Goal: Task Accomplishment & Management: Manage account settings

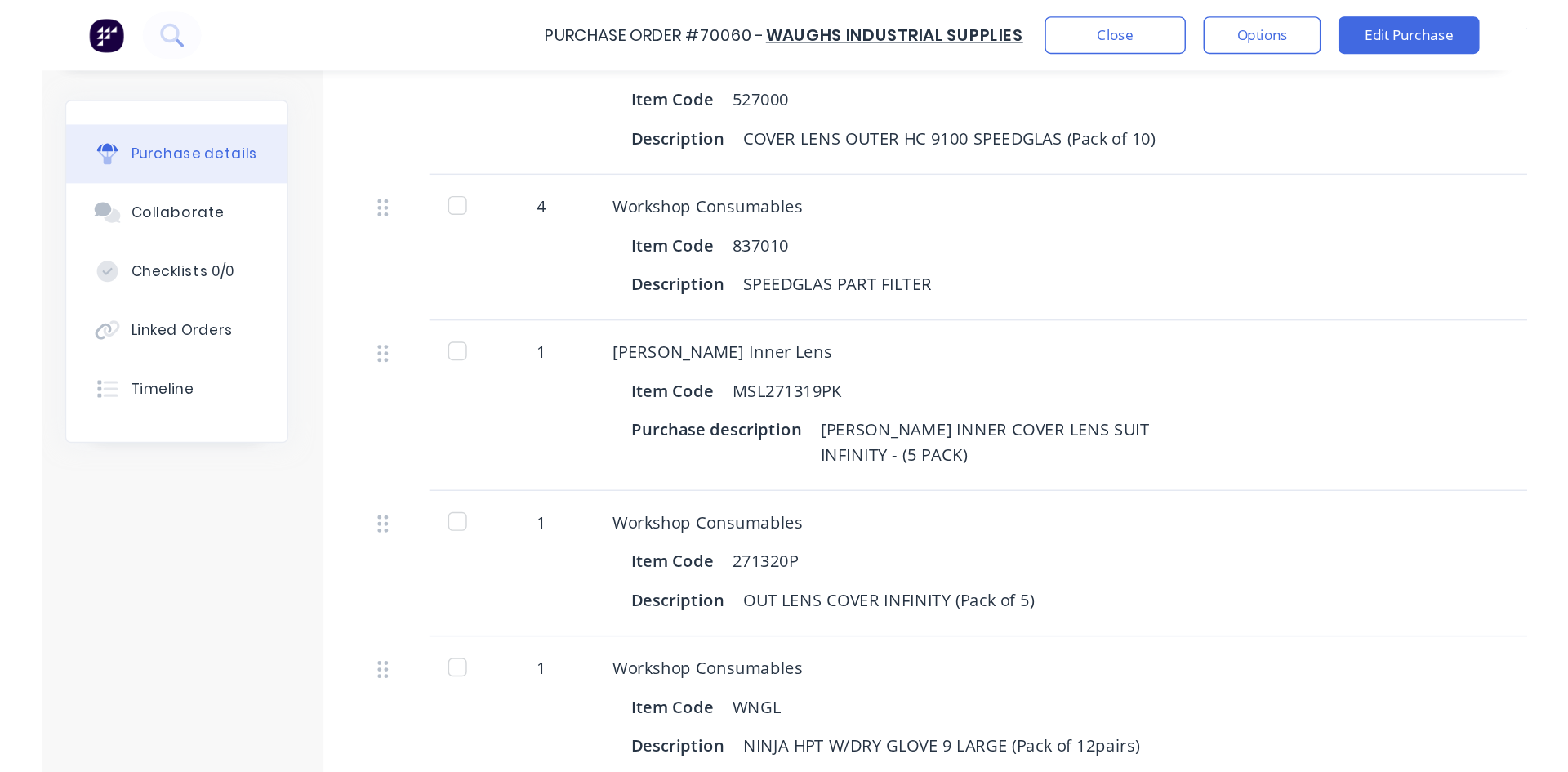
scroll to position [2123, 0]
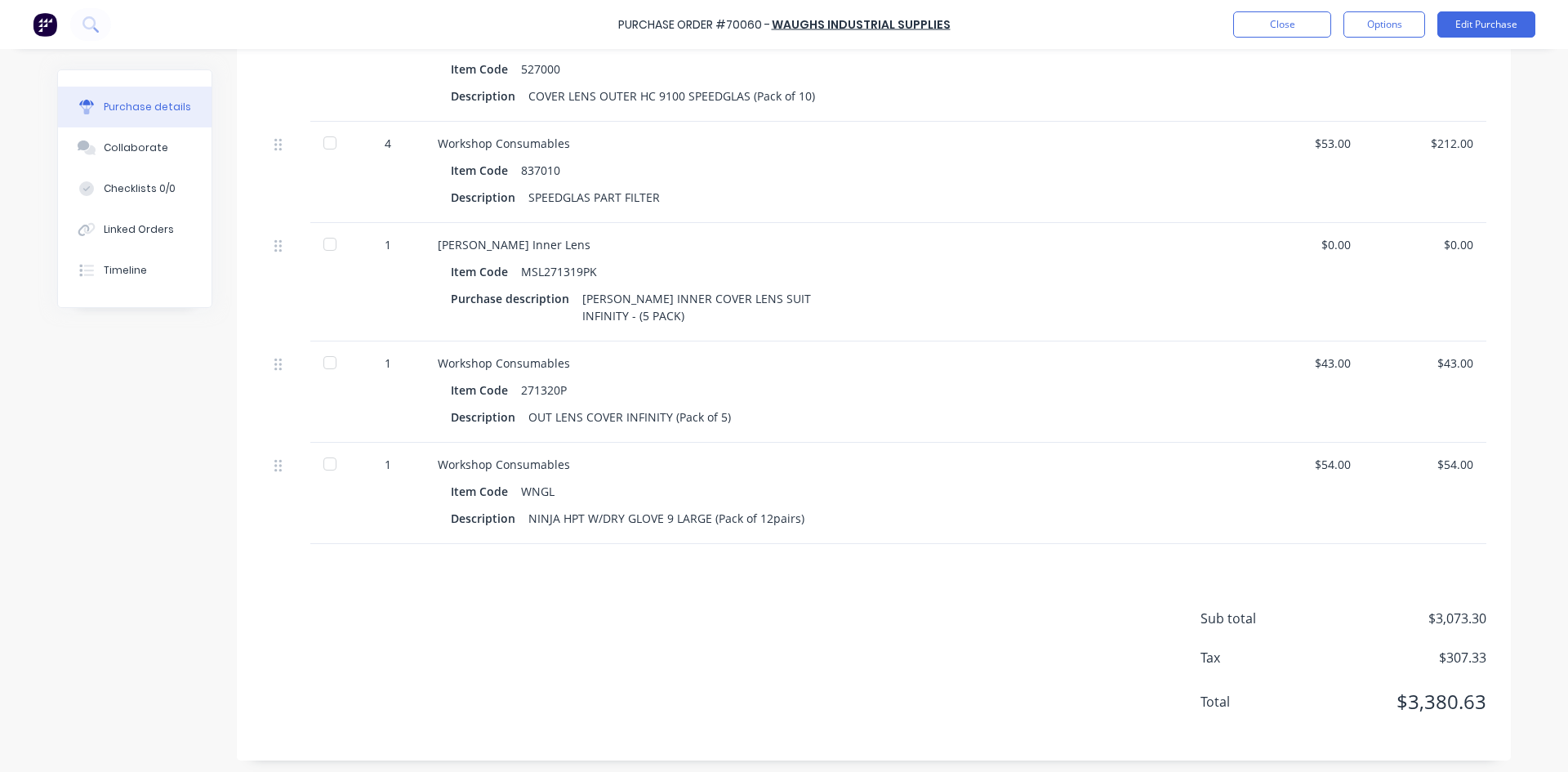
click at [1045, 253] on div "$0.00" at bounding box center [1303, 245] width 96 height 17
click at [471, 253] on div "Miller Inner Lens" at bounding box center [832, 245] width 791 height 17
click at [530, 304] on div "Purchase description" at bounding box center [516, 298] width 131 height 24
click at [1045, 253] on div "$0.00" at bounding box center [1303, 245] width 96 height 17
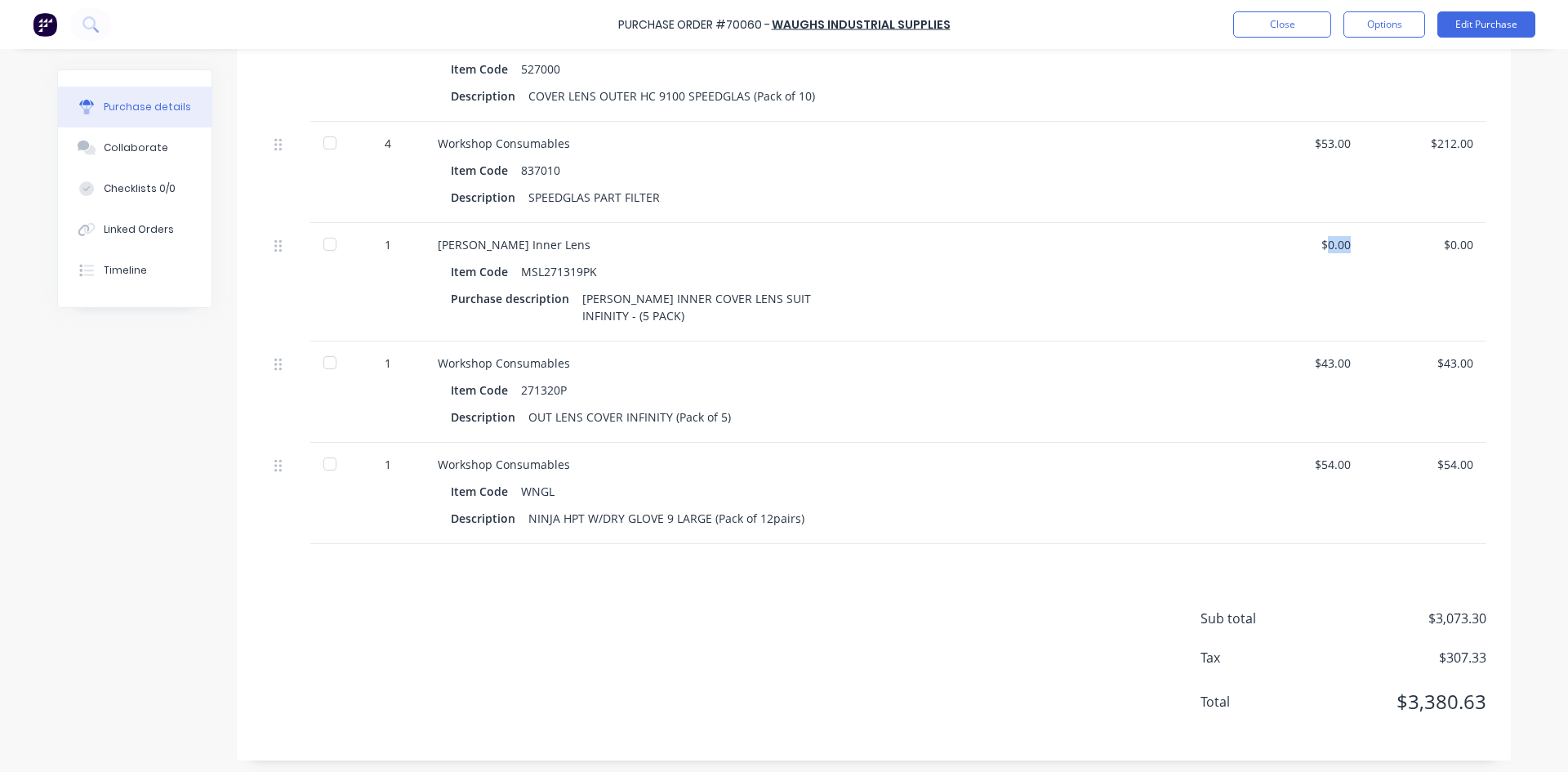
click at [1045, 253] on div "$0.00" at bounding box center [1303, 245] width 96 height 17
click at [1045, 26] on button "Edit Purchase" at bounding box center [1486, 25] width 98 height 26
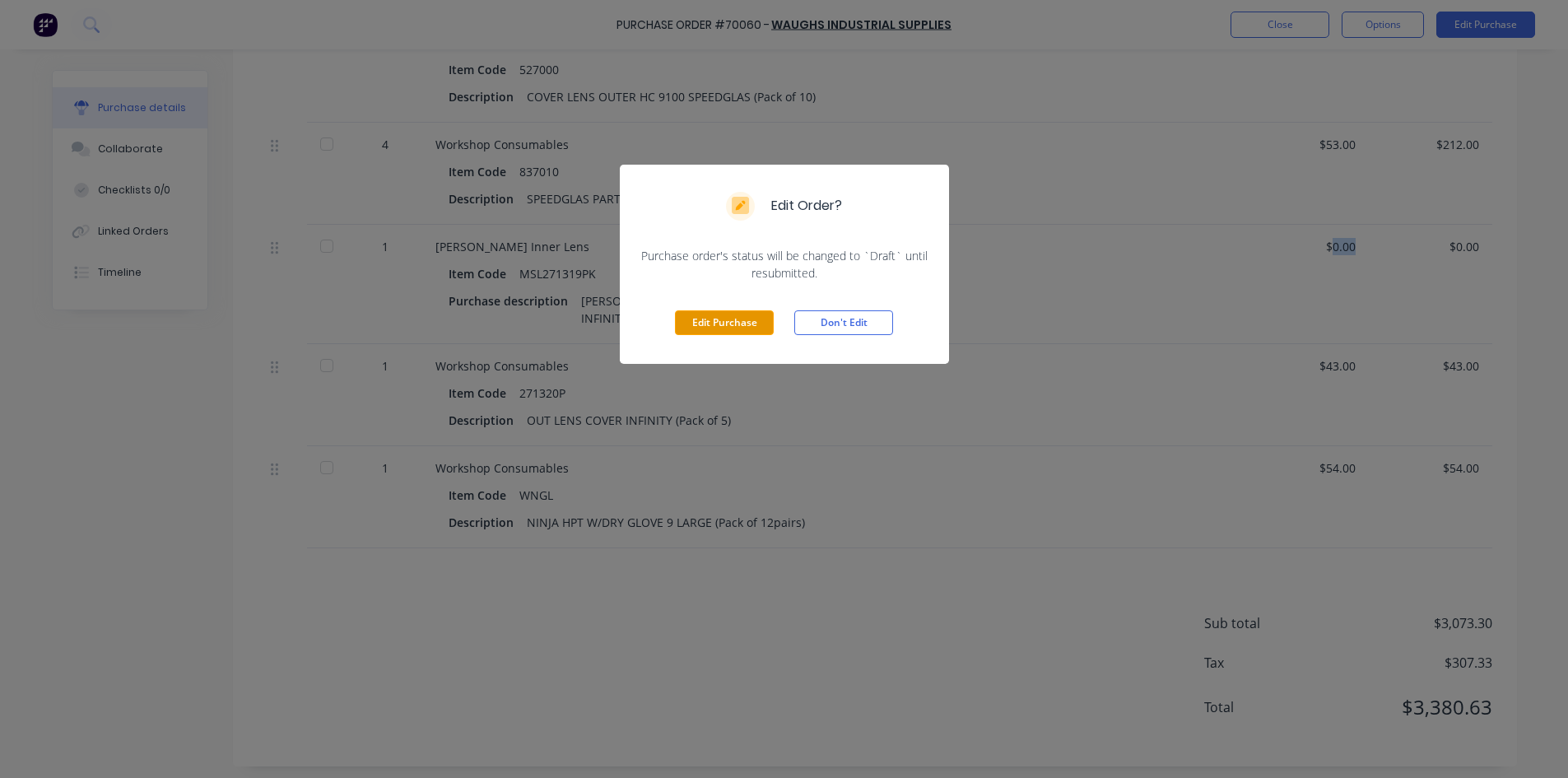
click at [716, 322] on button "Edit Purchase" at bounding box center [724, 323] width 99 height 25
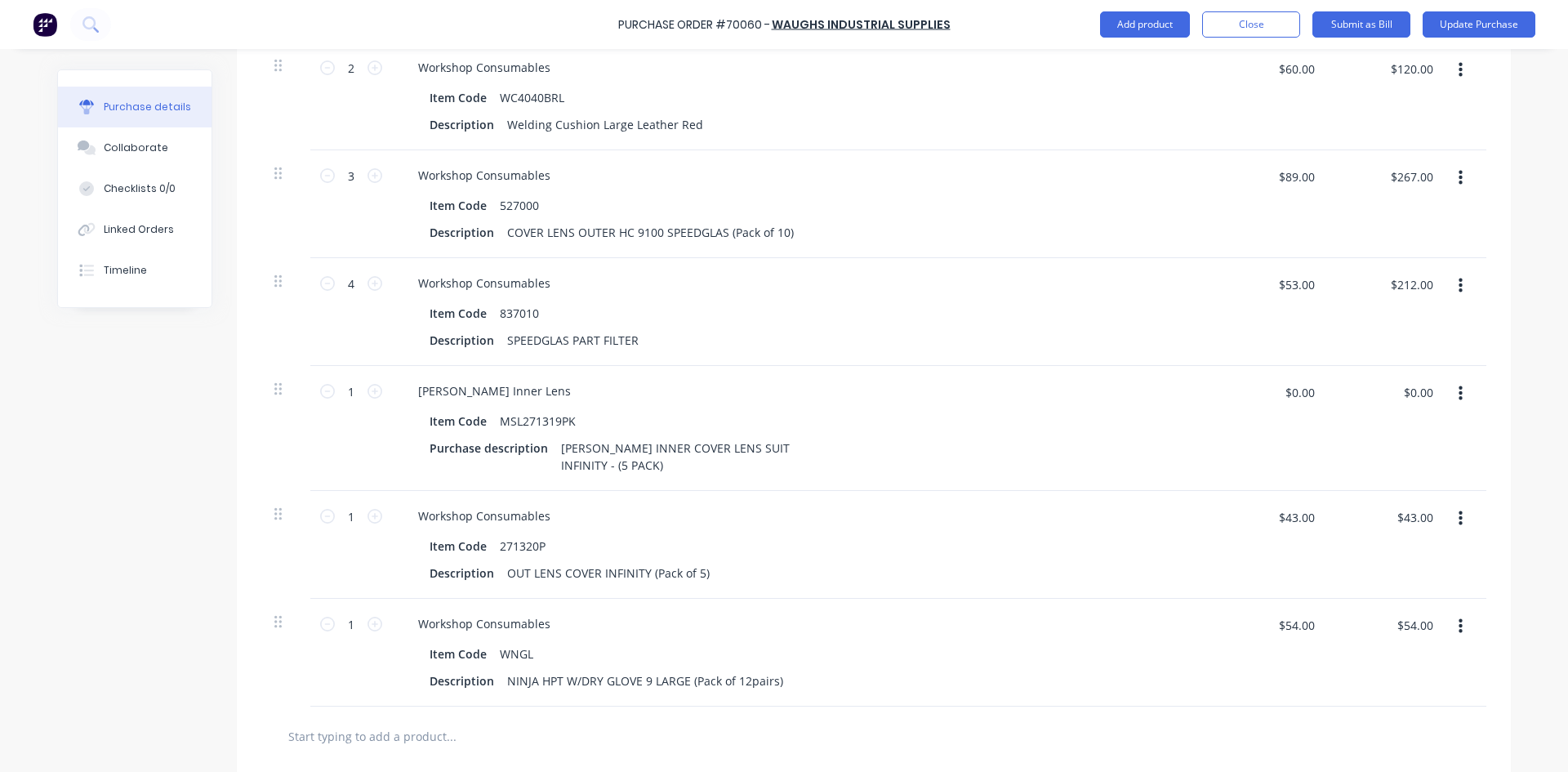
scroll to position [2149, 0]
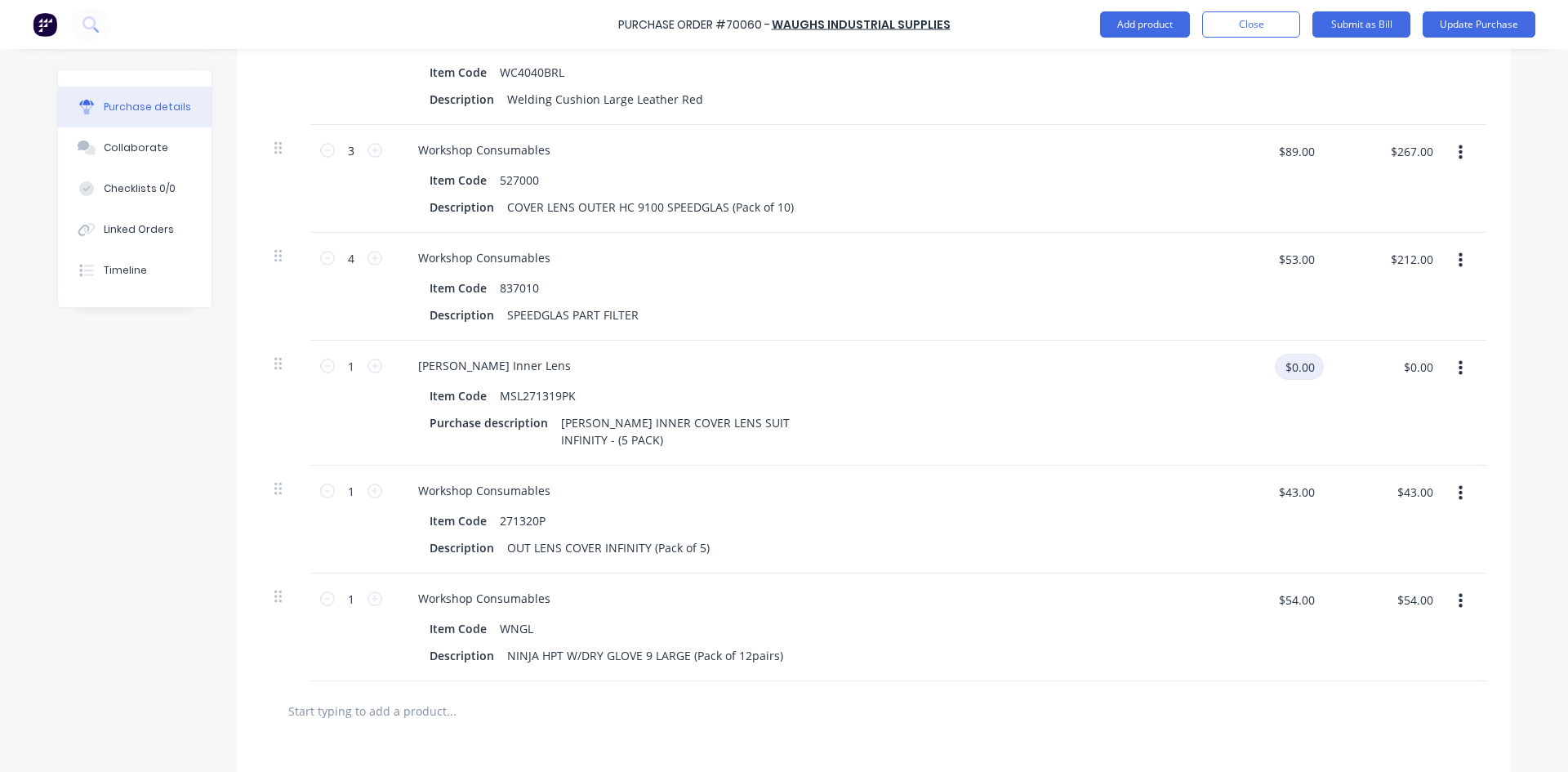
click at [1045, 380] on input "$0.00" at bounding box center [1299, 367] width 49 height 26
click at [520, 407] on div "MSL271319PK" at bounding box center [537, 395] width 89 height 24
type input "$43.00"
click at [513, 407] on div "MSL271319PK" at bounding box center [537, 395] width 89 height 24
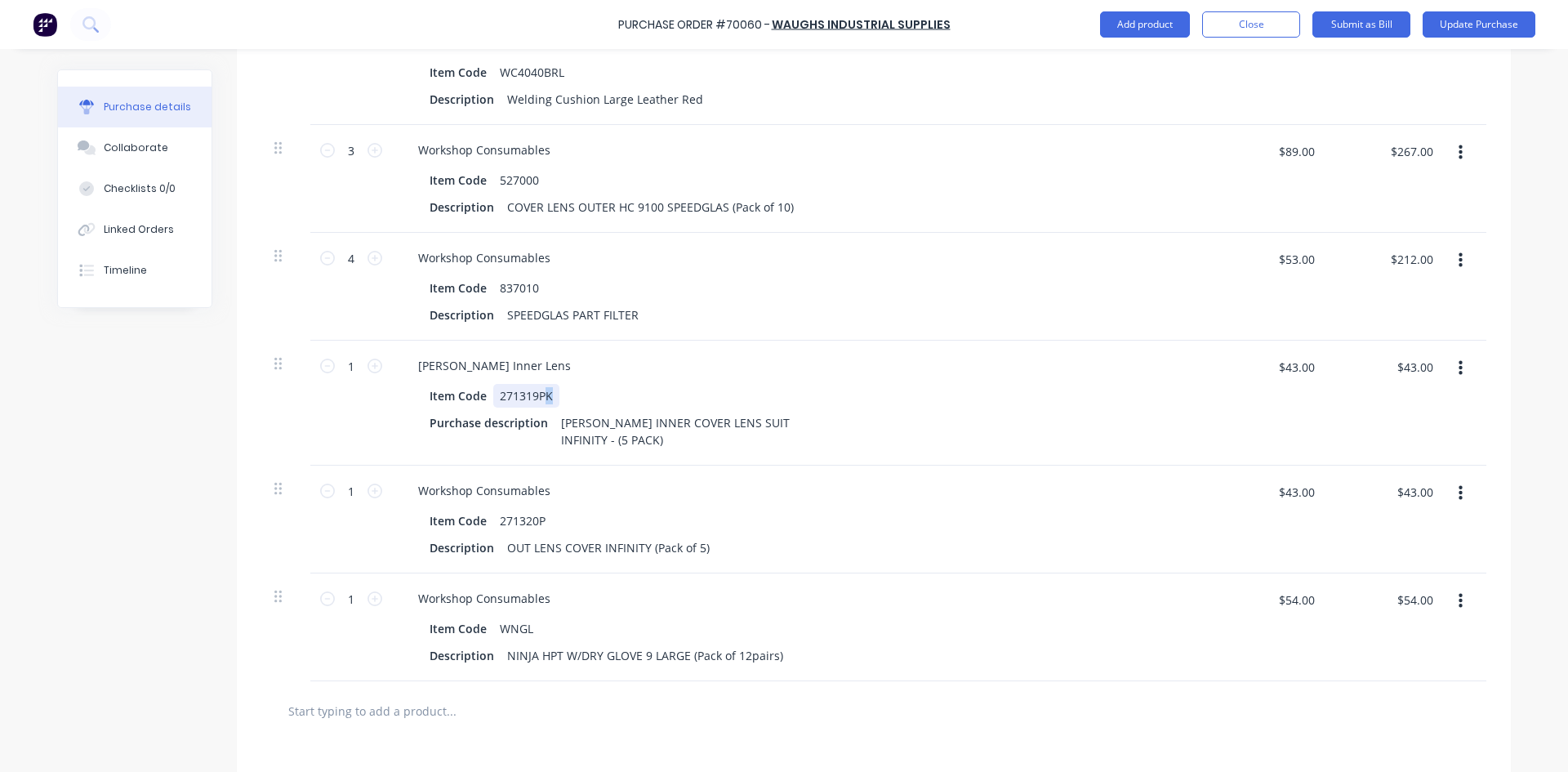
drag, startPoint x: 549, startPoint y: 414, endPoint x: 536, endPoint y: 414, distance: 13.0
click at [536, 407] on div "271319PK" at bounding box center [526, 395] width 66 height 24
click at [1045, 380] on input "$43.00" at bounding box center [1295, 367] width 56 height 26
drag, startPoint x: 1309, startPoint y: 383, endPoint x: 1280, endPoint y: 383, distance: 29.0
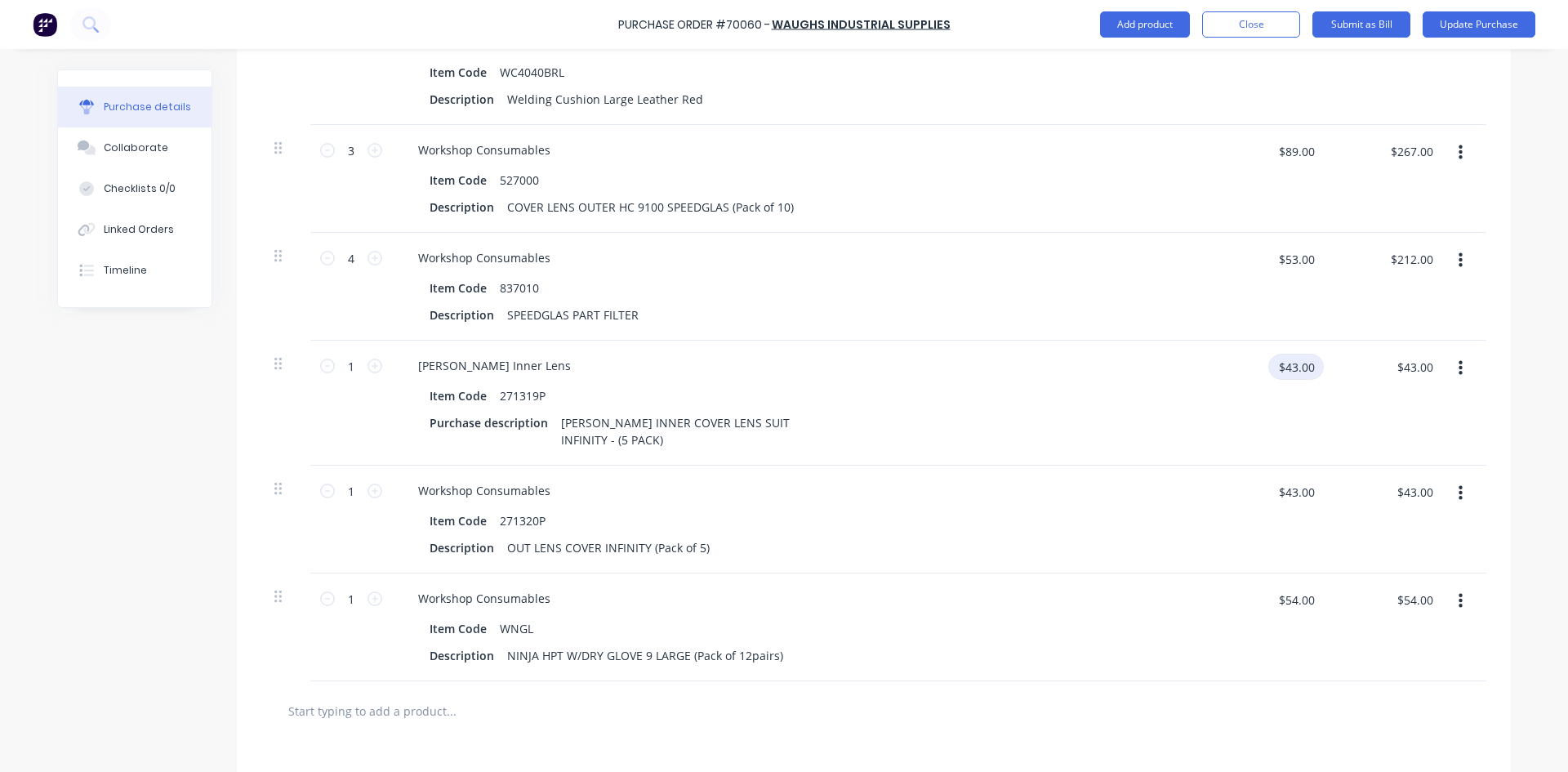
click at [1045, 380] on input "$43.00" at bounding box center [1295, 367] width 56 height 26
click at [1045, 424] on div at bounding box center [1465, 403] width 41 height 125
type input "$16.00"
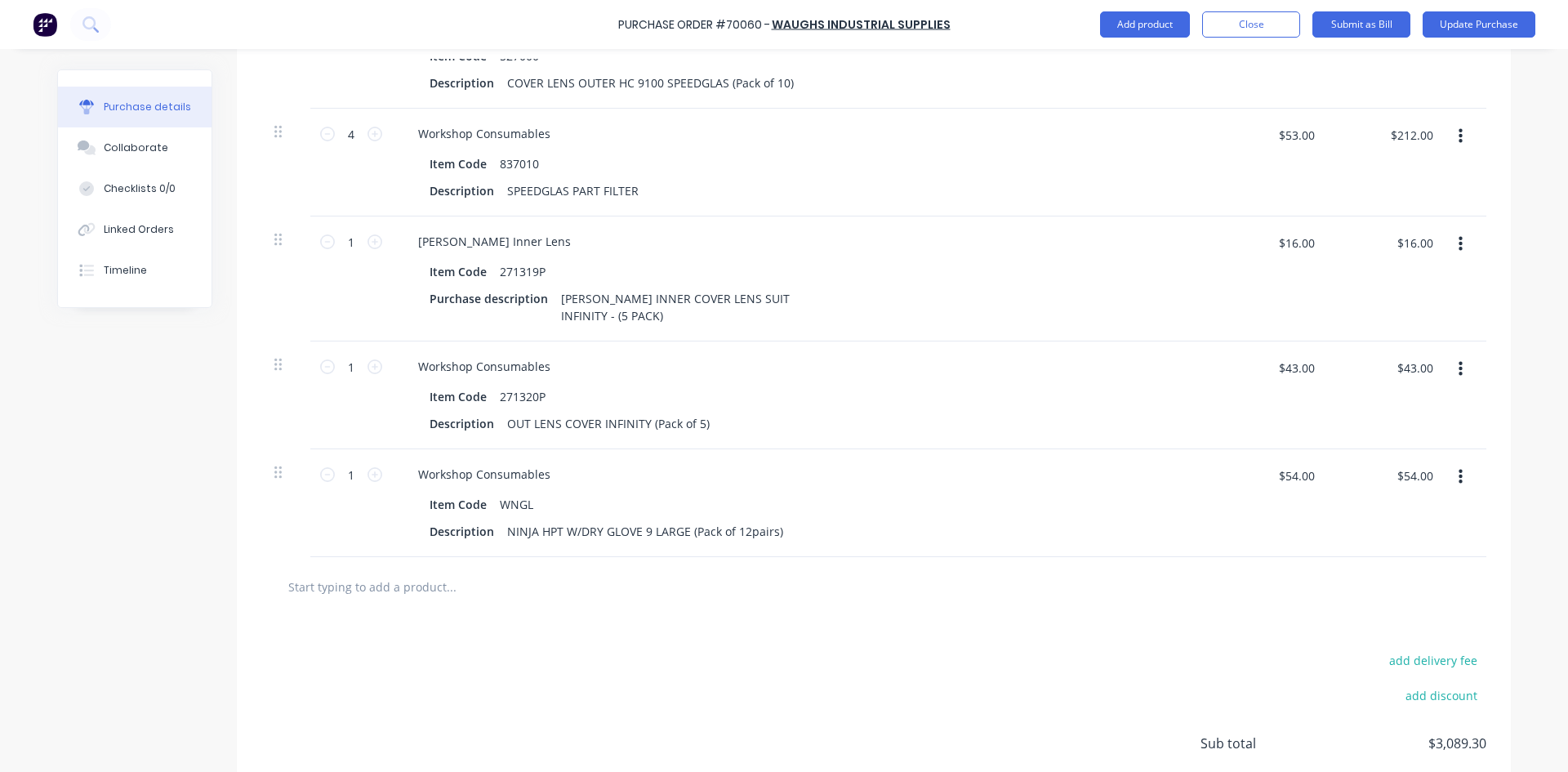
scroll to position [2312, 0]
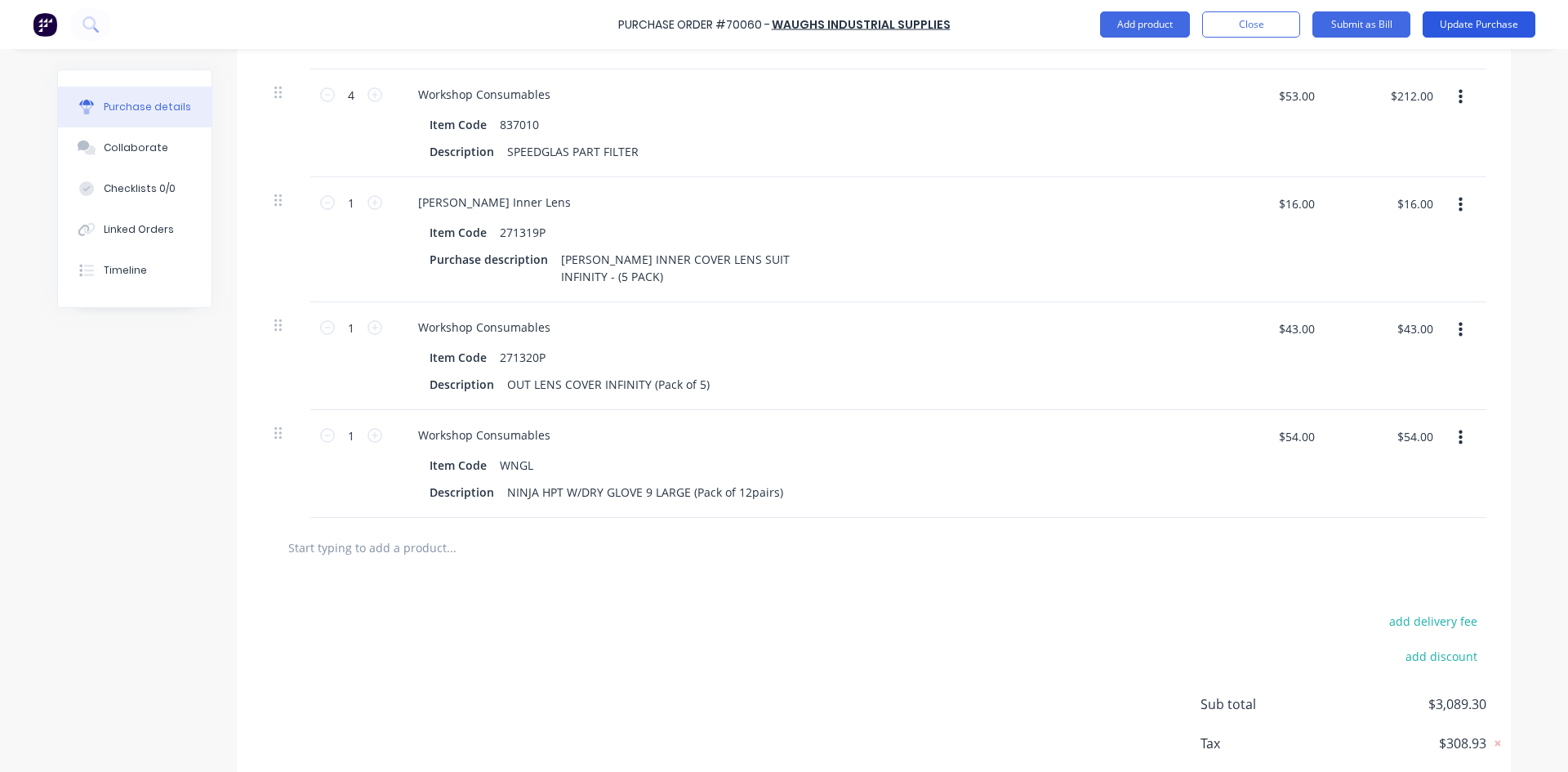
click at [1045, 25] on button "Update Purchase" at bounding box center [1478, 25] width 112 height 26
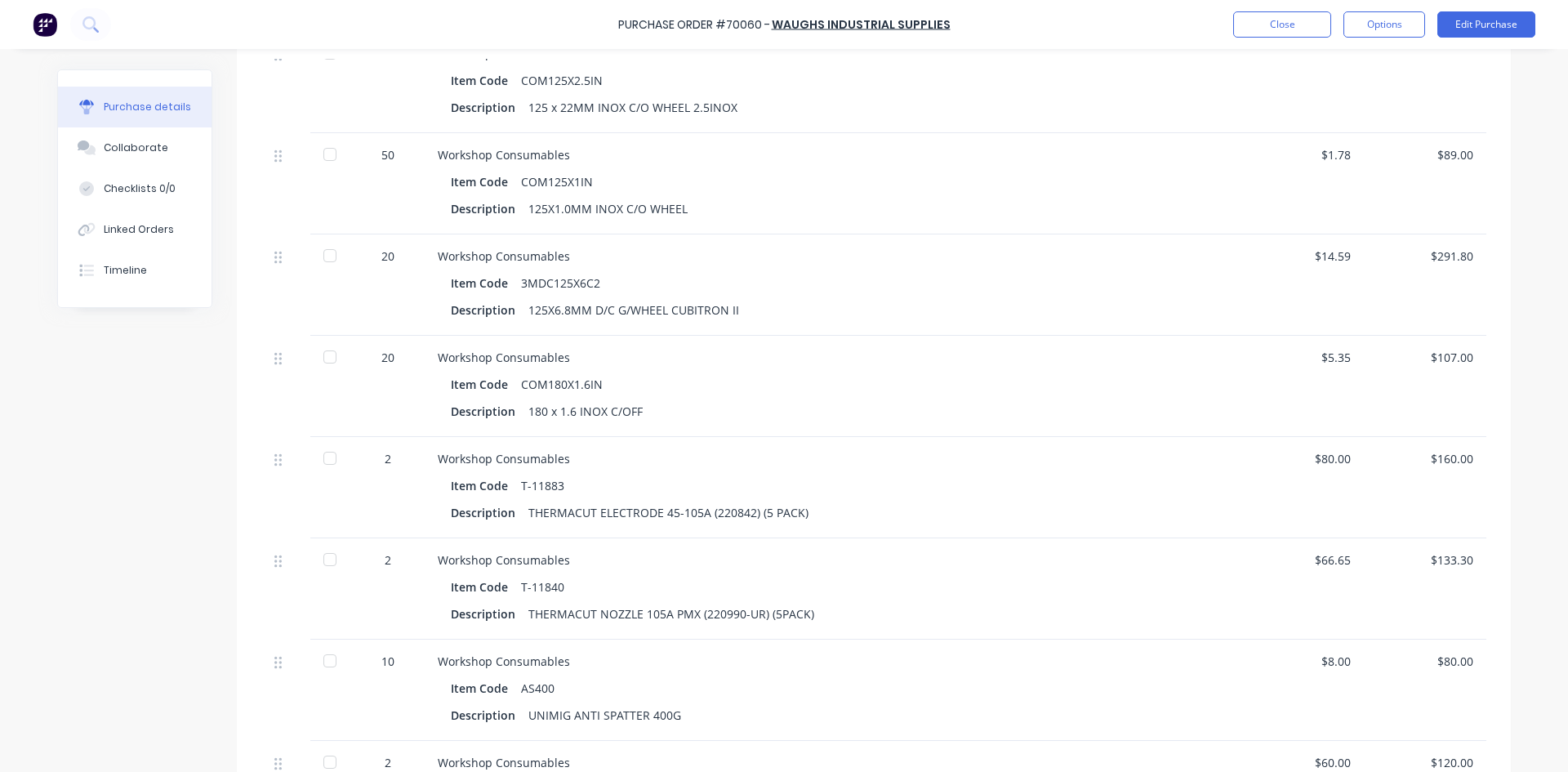
scroll to position [1307, 0]
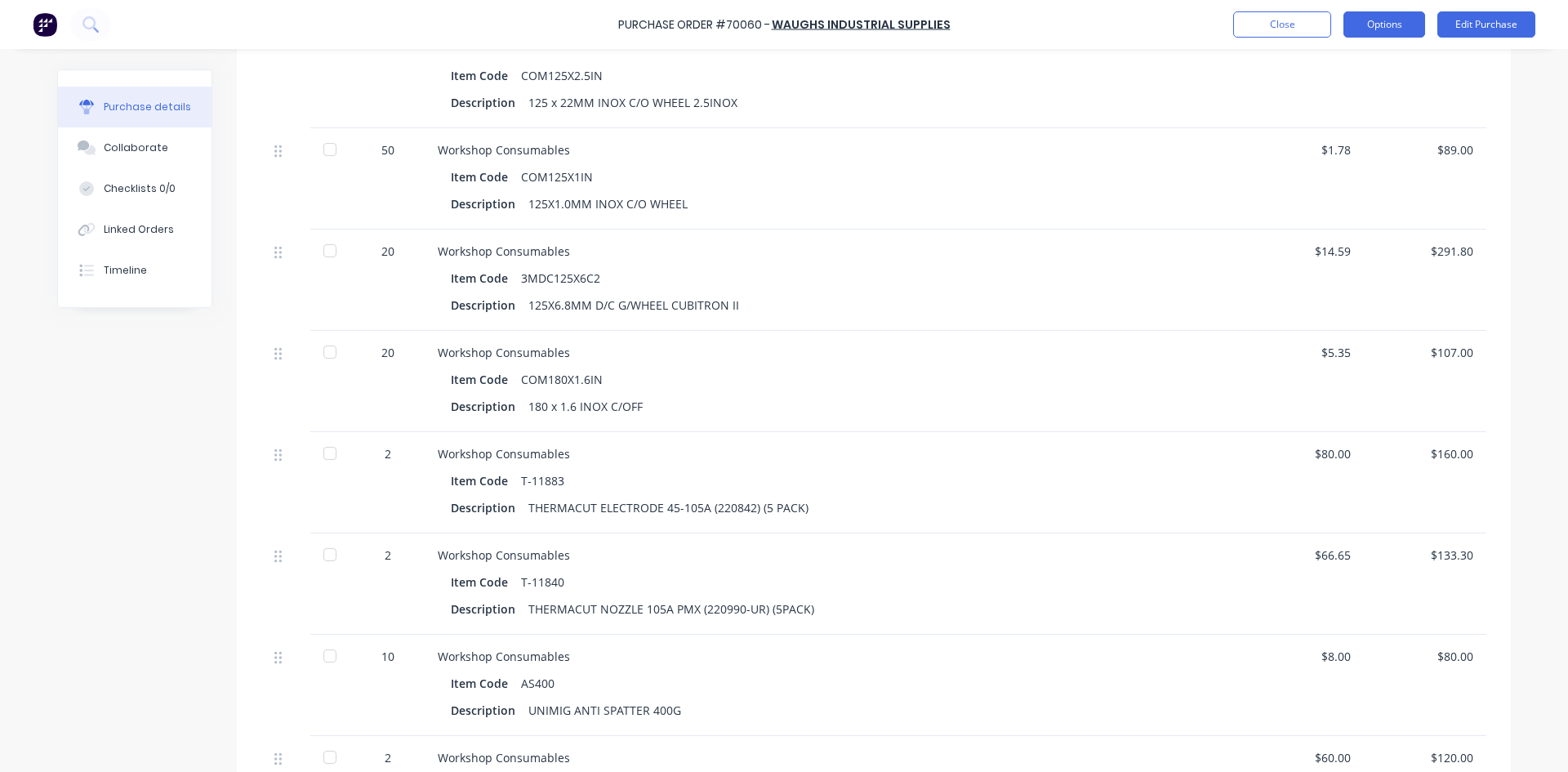
click at [1045, 27] on button "Options" at bounding box center [1384, 25] width 81 height 26
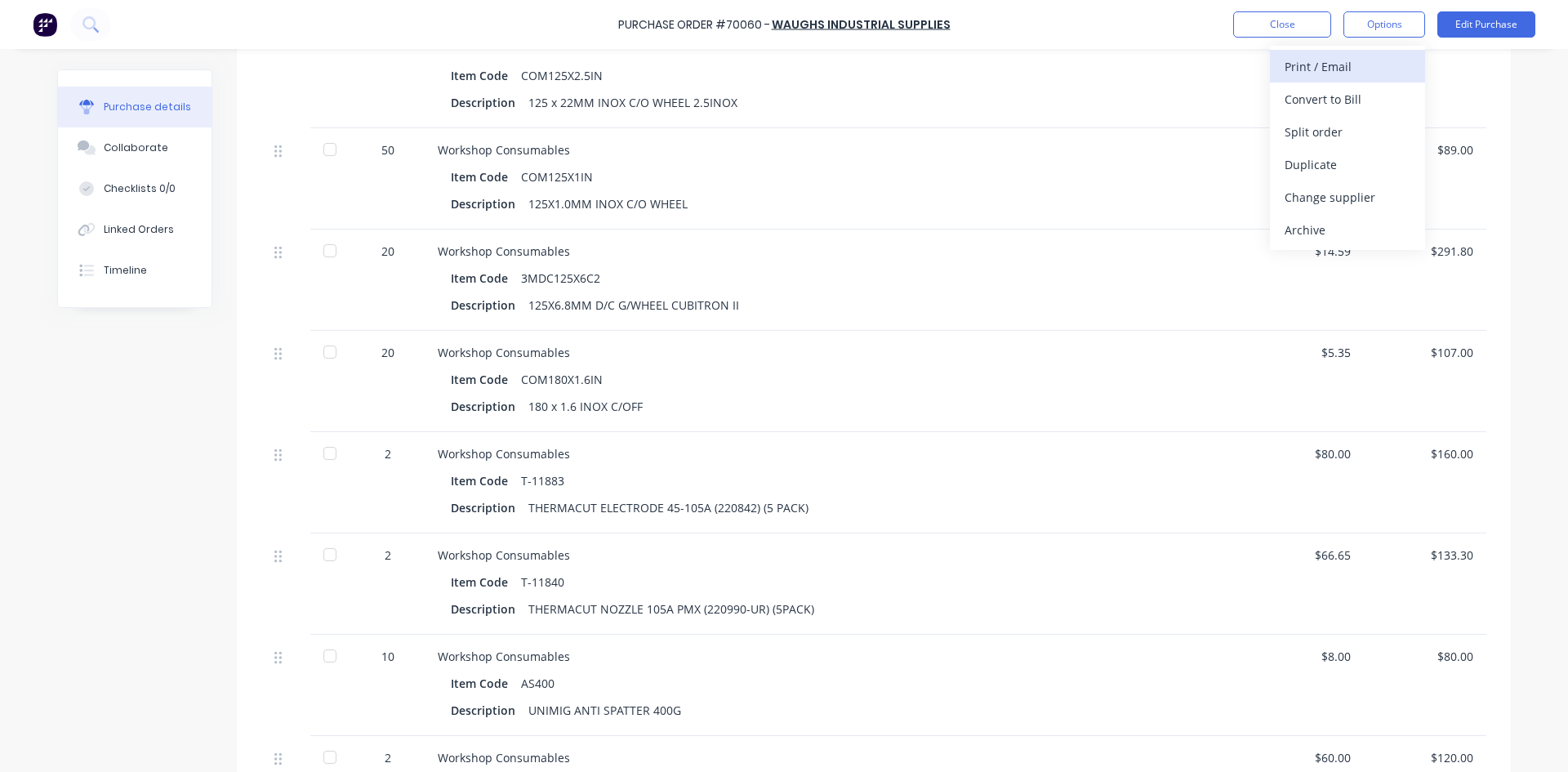
click at [1045, 64] on div "Print / Email" at bounding box center [1347, 66] width 126 height 24
click at [1045, 22] on button "Options" at bounding box center [1384, 25] width 81 height 26
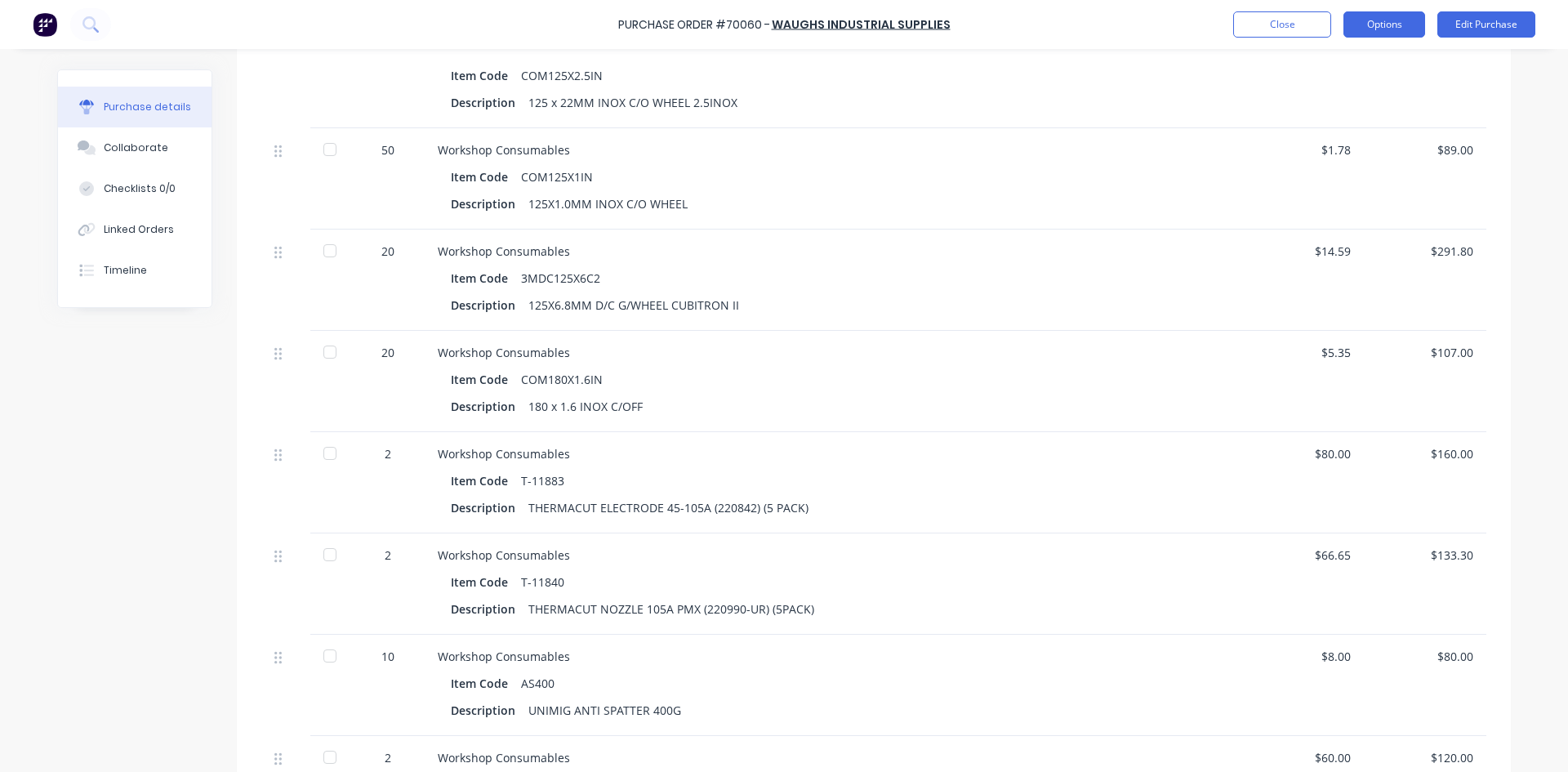
click at [1045, 22] on button "Options" at bounding box center [1384, 25] width 81 height 26
click at [1045, 60] on div "Back" at bounding box center [1347, 66] width 126 height 24
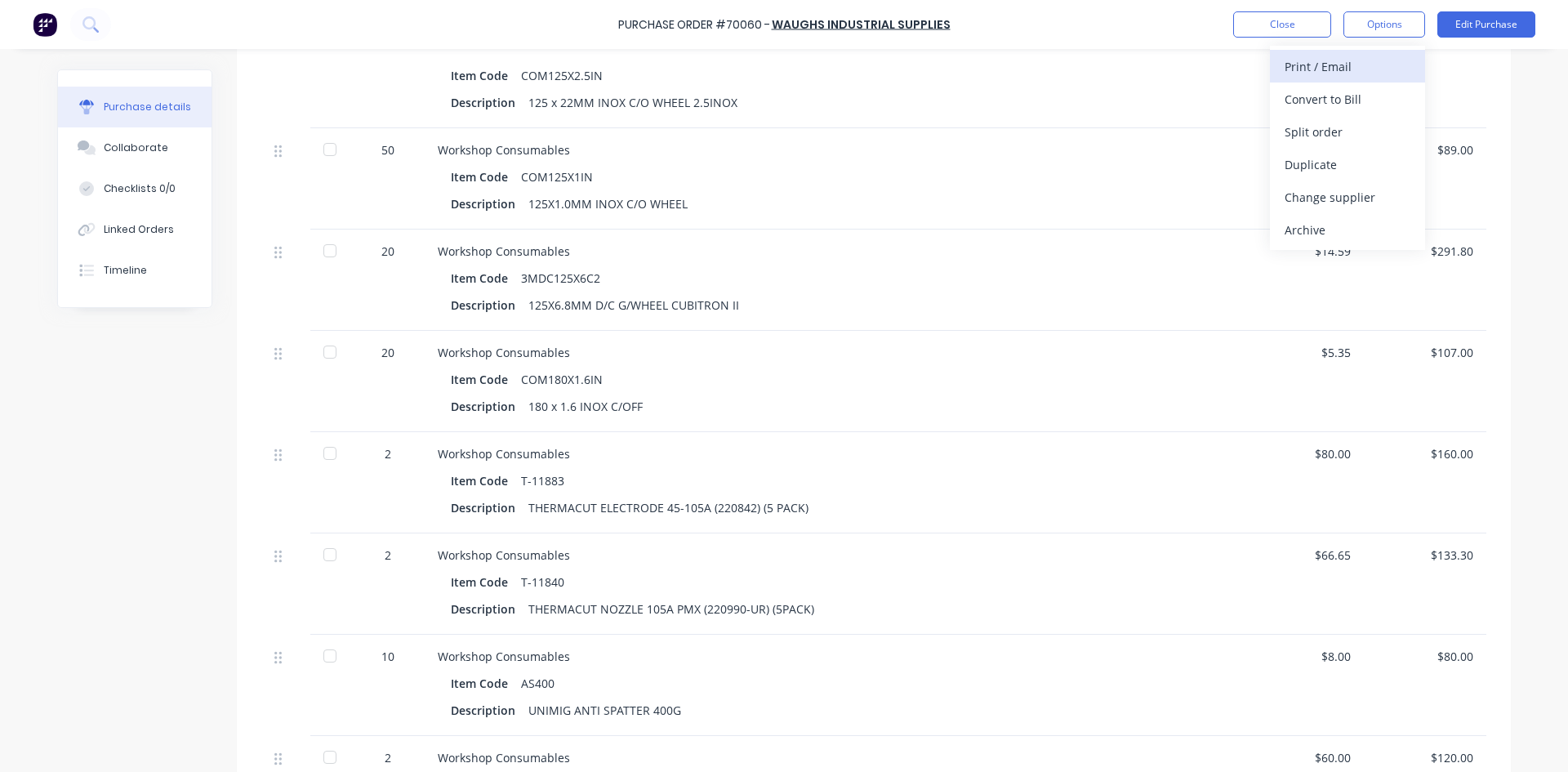
click at [1045, 61] on div "Print / Email" at bounding box center [1347, 66] width 126 height 24
click at [1045, 102] on div "With pricing" at bounding box center [1347, 98] width 126 height 24
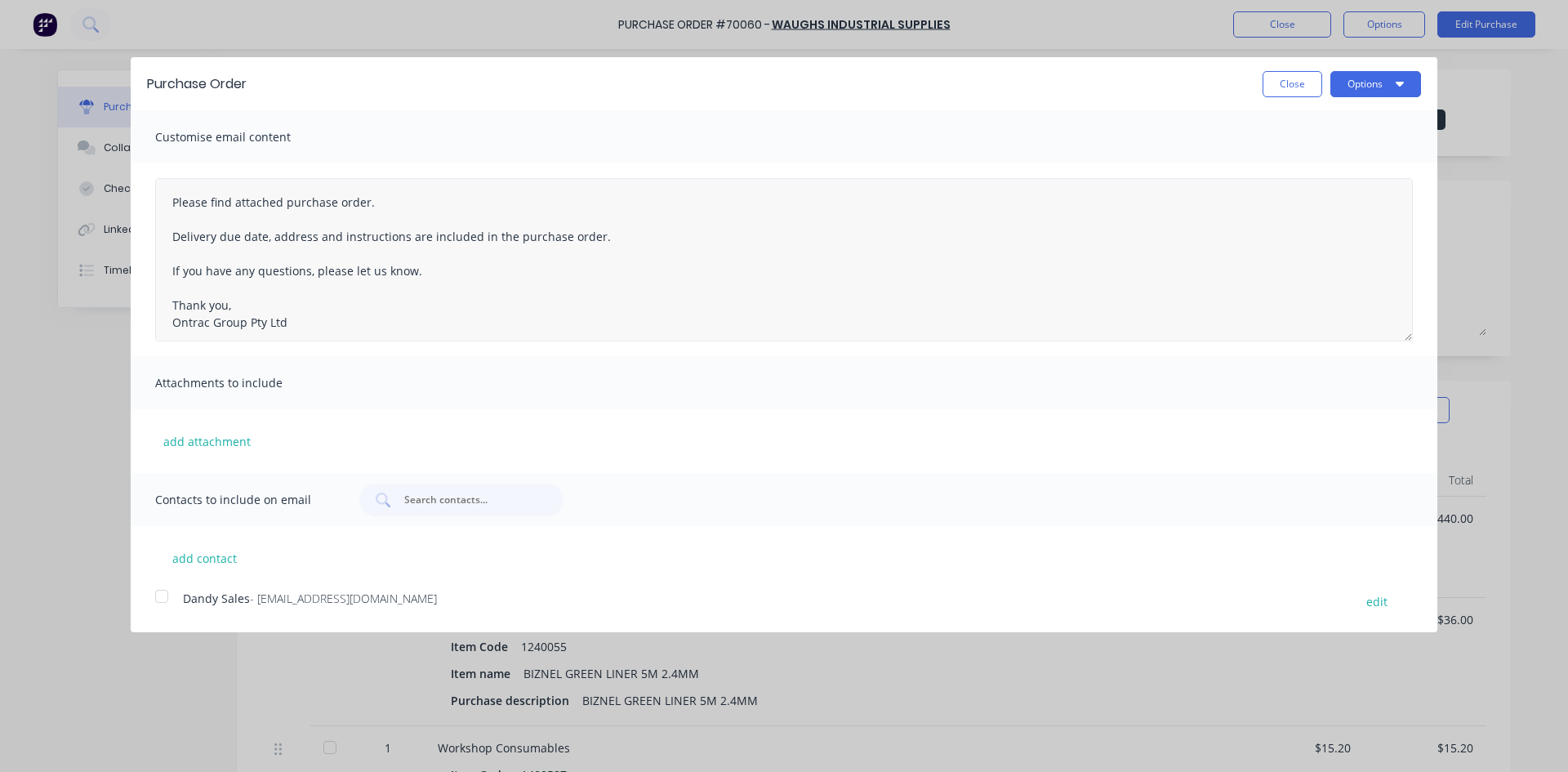
scroll to position [43, 0]
click at [158, 542] on div at bounding box center [162, 596] width 33 height 33
click at [1045, 79] on button "Options" at bounding box center [1375, 84] width 91 height 26
click at [1045, 147] on div "Email" at bounding box center [1342, 158] width 126 height 24
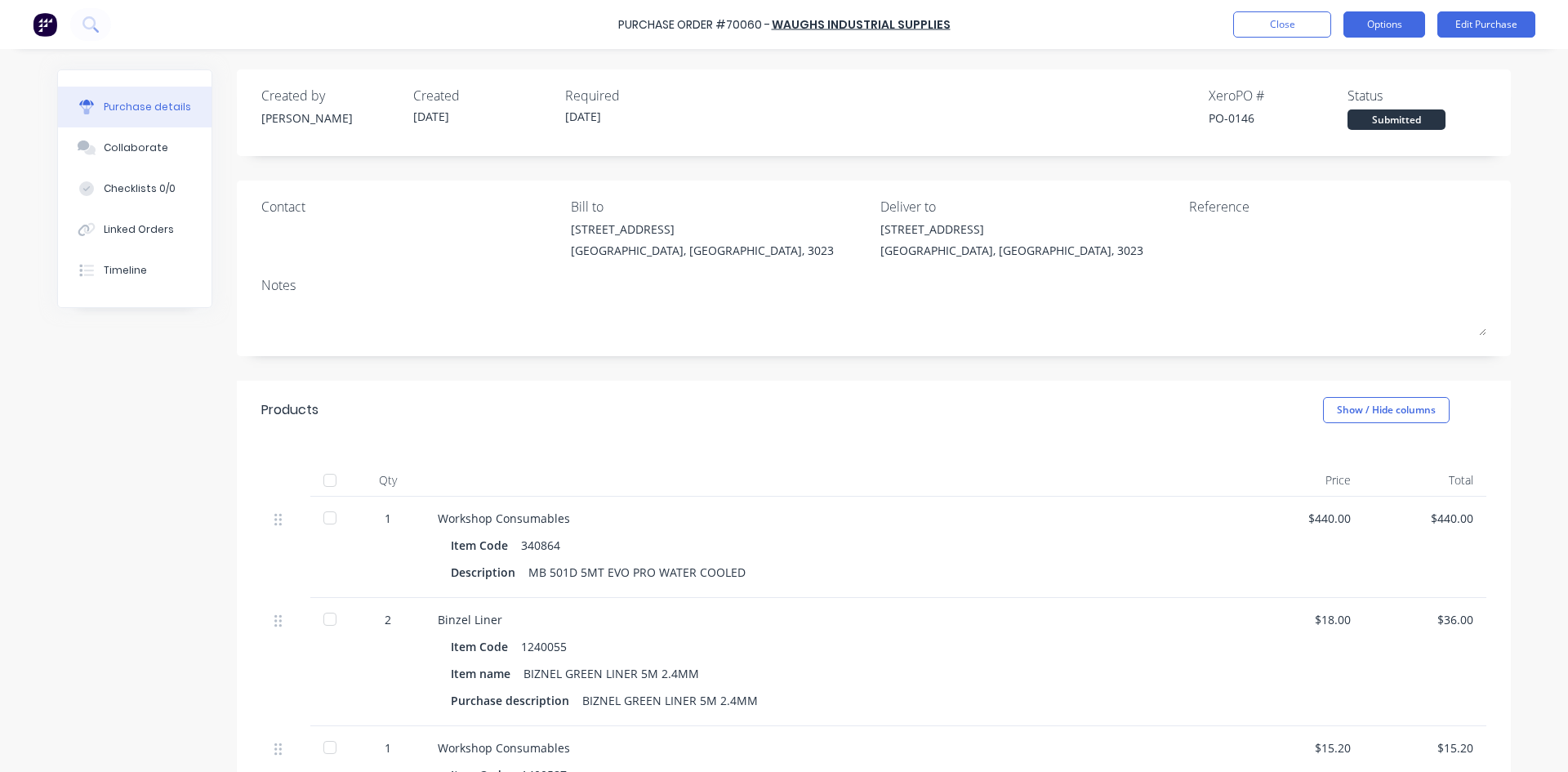
click at [1045, 24] on button "Options" at bounding box center [1384, 25] width 81 height 26
click at [1045, 120] on div "Created by Kelisha Created 08/08/25 Required 15/08/25 Xero PO # PO-0146 Status …" at bounding box center [874, 108] width 1225 height 44
click at [138, 275] on button "Timeline" at bounding box center [134, 270] width 154 height 41
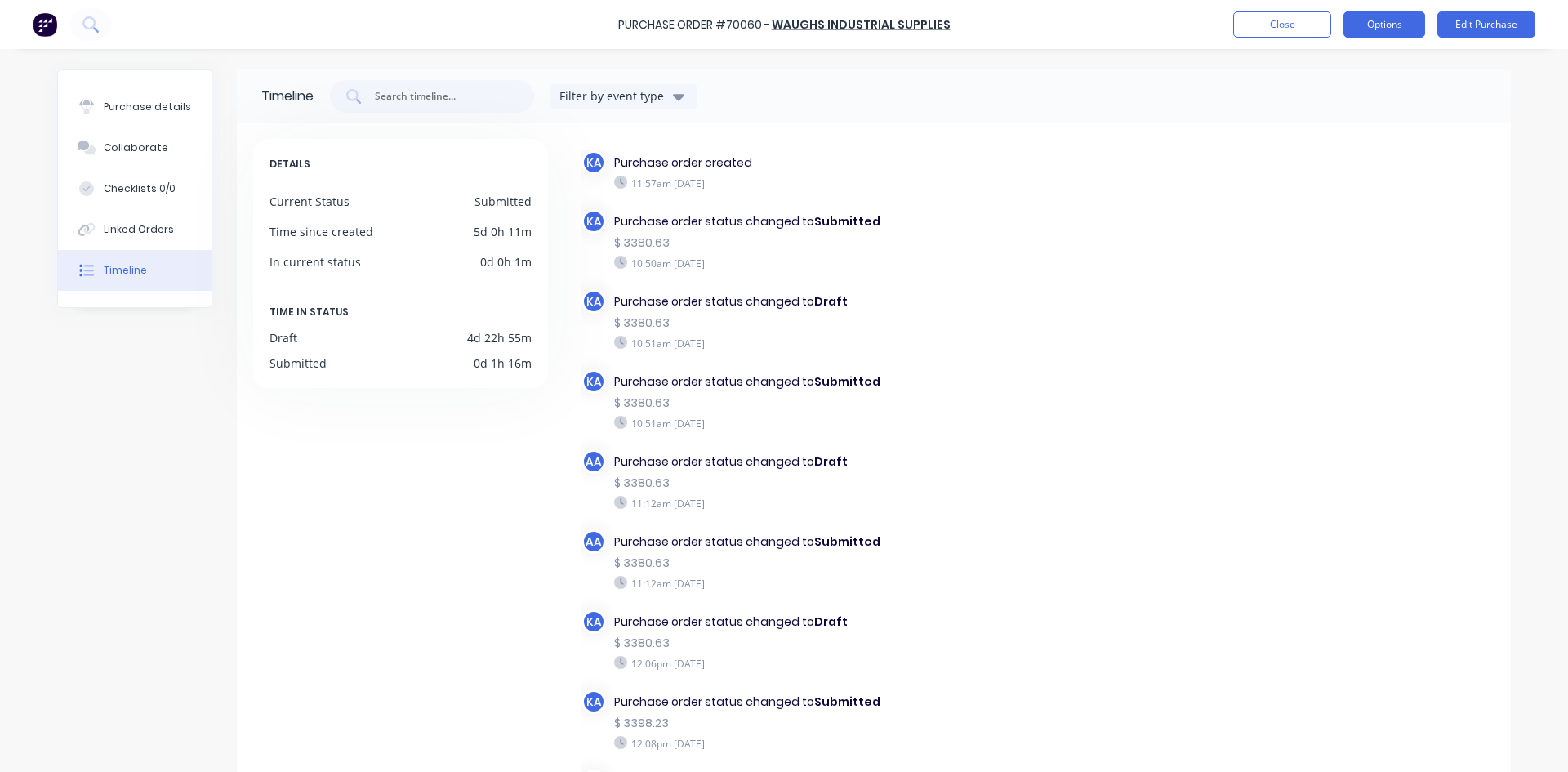
click at [1045, 28] on button "Options" at bounding box center [1384, 25] width 81 height 26
click at [1045, 88] on div "Filter by event type" at bounding box center [908, 96] width 1156 height 33
click at [675, 92] on icon "button" at bounding box center [678, 95] width 11 height 18
click at [453, 103] on input "text" at bounding box center [440, 95] width 135 height 16
